Goal: Check status

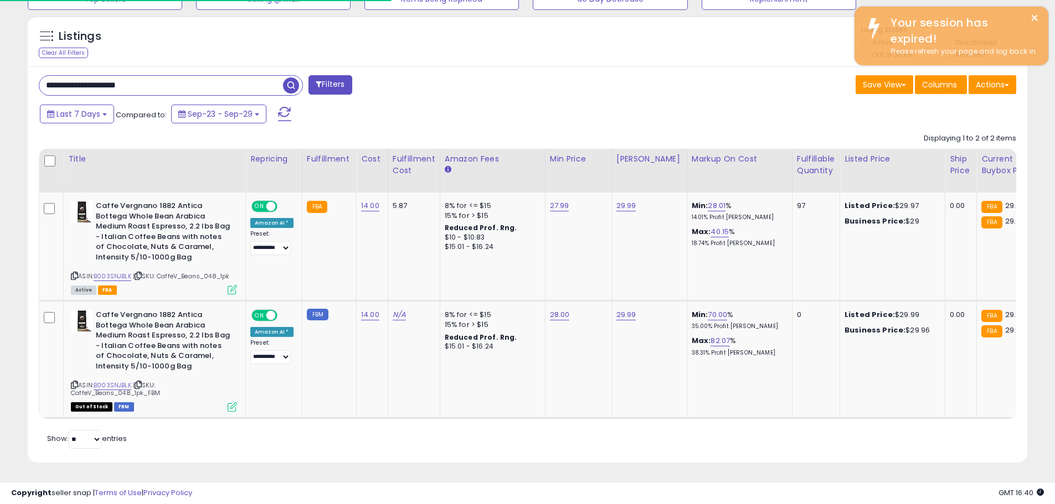
scroll to position [227, 580]
